Goal: Go to known website: Access a specific website the user already knows

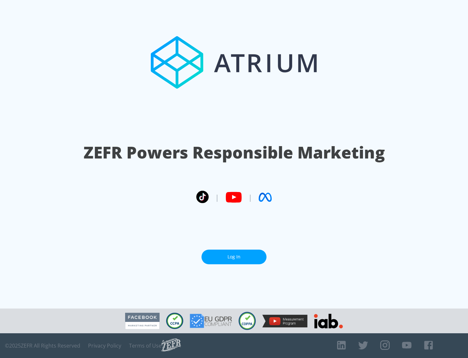
click at [234, 254] on link "Log In" at bounding box center [234, 256] width 65 height 15
